Goal: Task Accomplishment & Management: Manage account settings

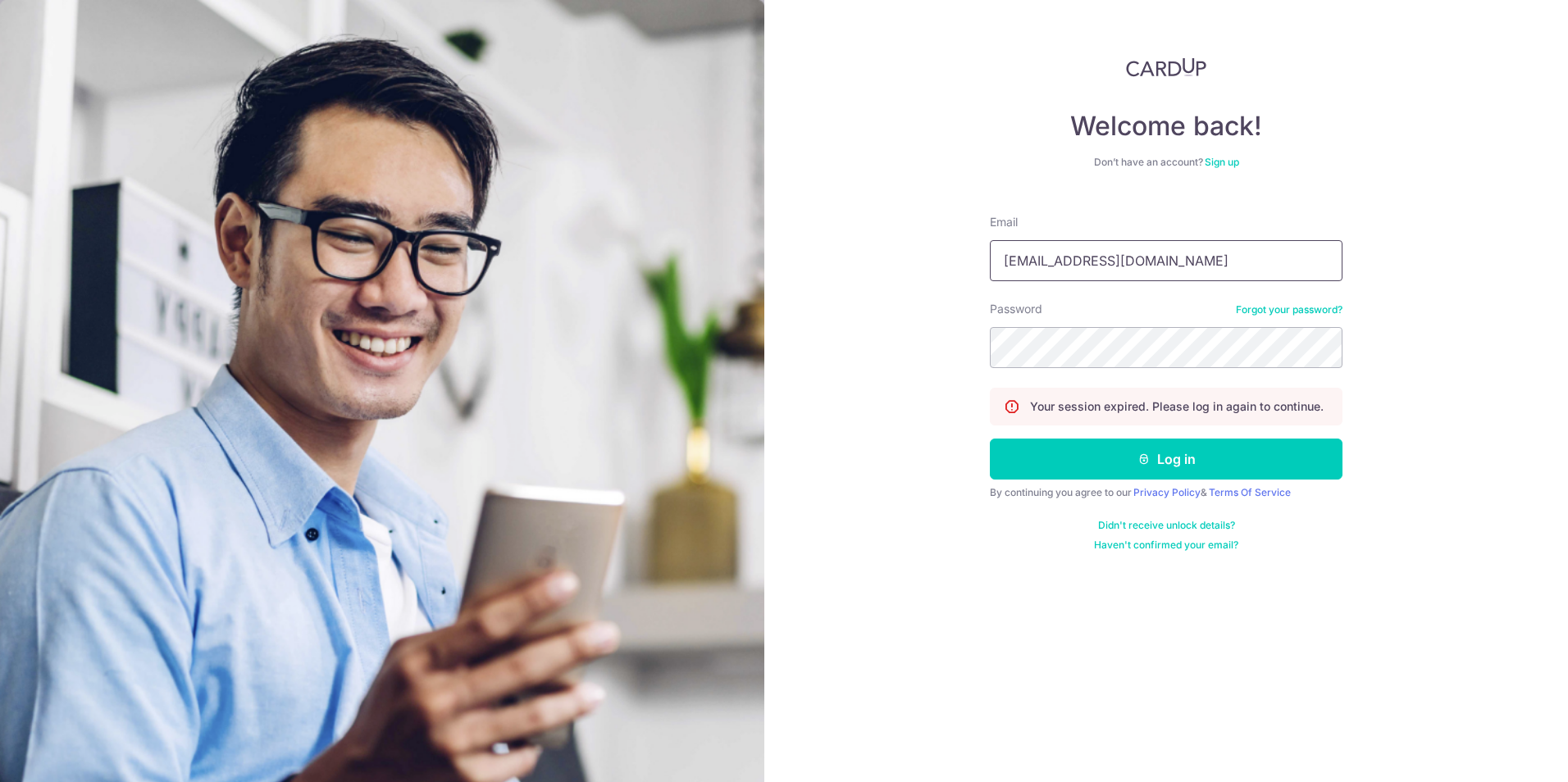
drag, startPoint x: 1175, startPoint y: 262, endPoint x: 909, endPoint y: 258, distance: 266.0
click at [895, 246] on div "Welcome back! Don’t have an account? Sign up Email [EMAIL_ADDRESS][DOMAIN_NAME]…" at bounding box center [1166, 391] width 804 height 782
type input "[EMAIL_ADDRESS][DOMAIN_NAME]"
click at [1108, 452] on button "Log in" at bounding box center [1166, 459] width 353 height 41
